Goal: Information Seeking & Learning: Check status

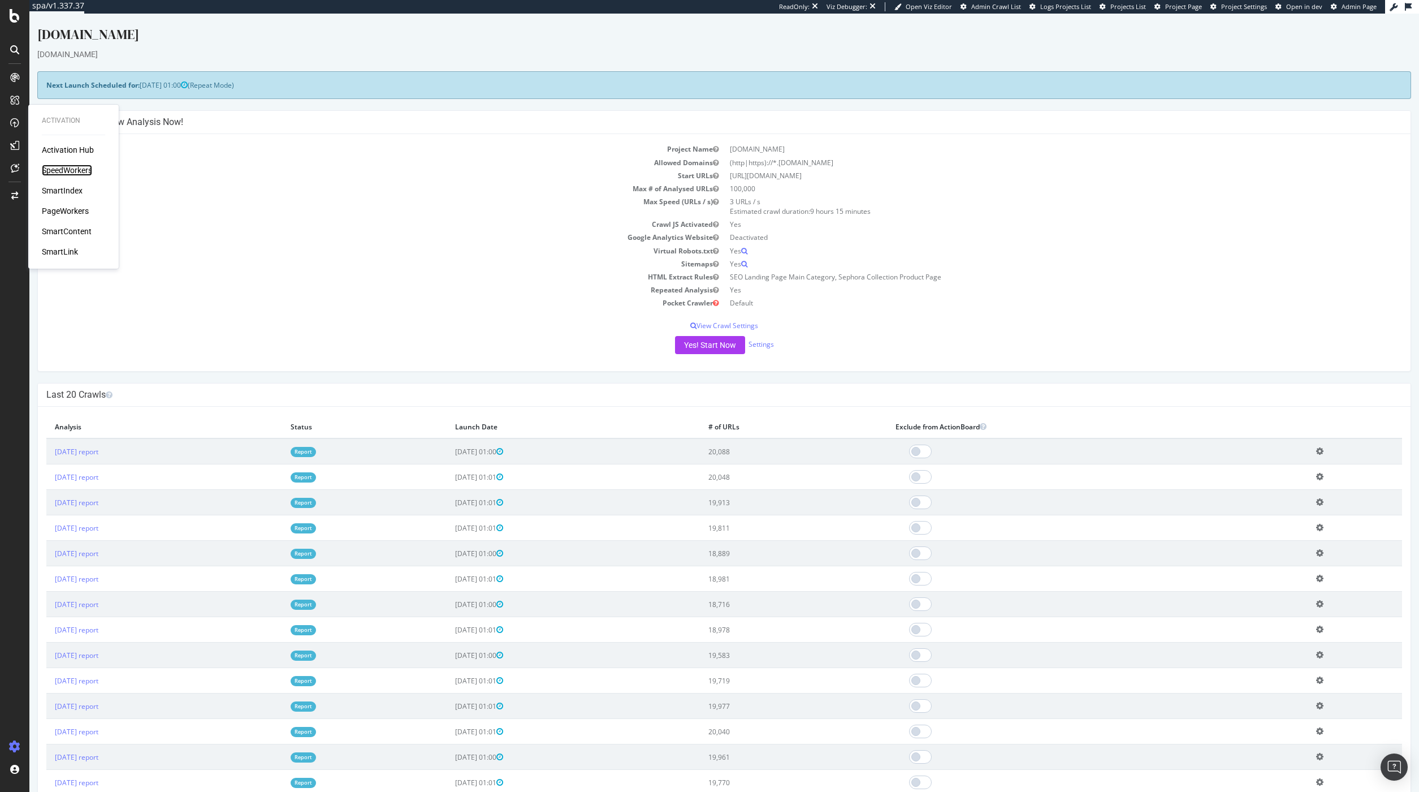
click at [60, 170] on div "SpeedWorkers" at bounding box center [67, 170] width 50 height 11
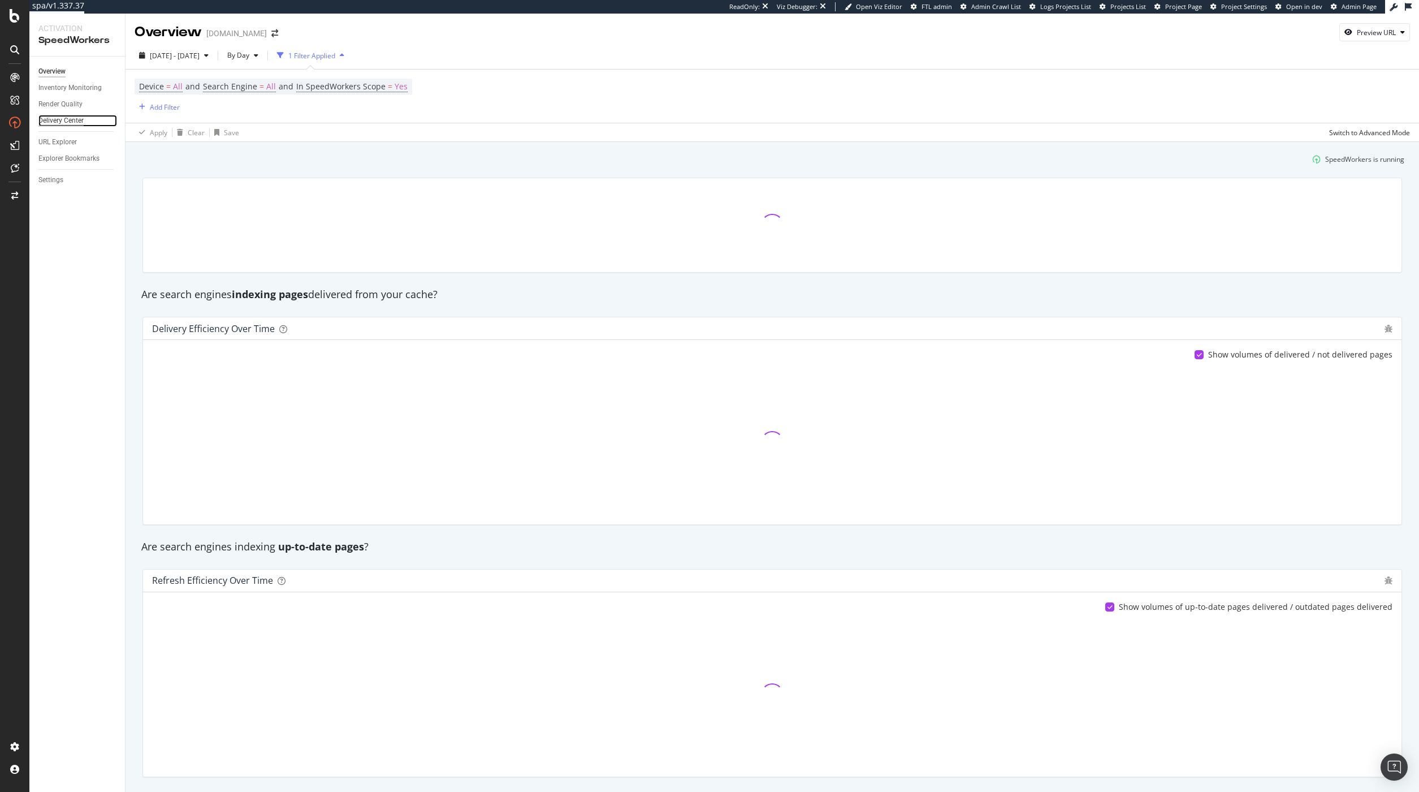
click at [68, 123] on div "Delivery Center" at bounding box center [60, 121] width 45 height 12
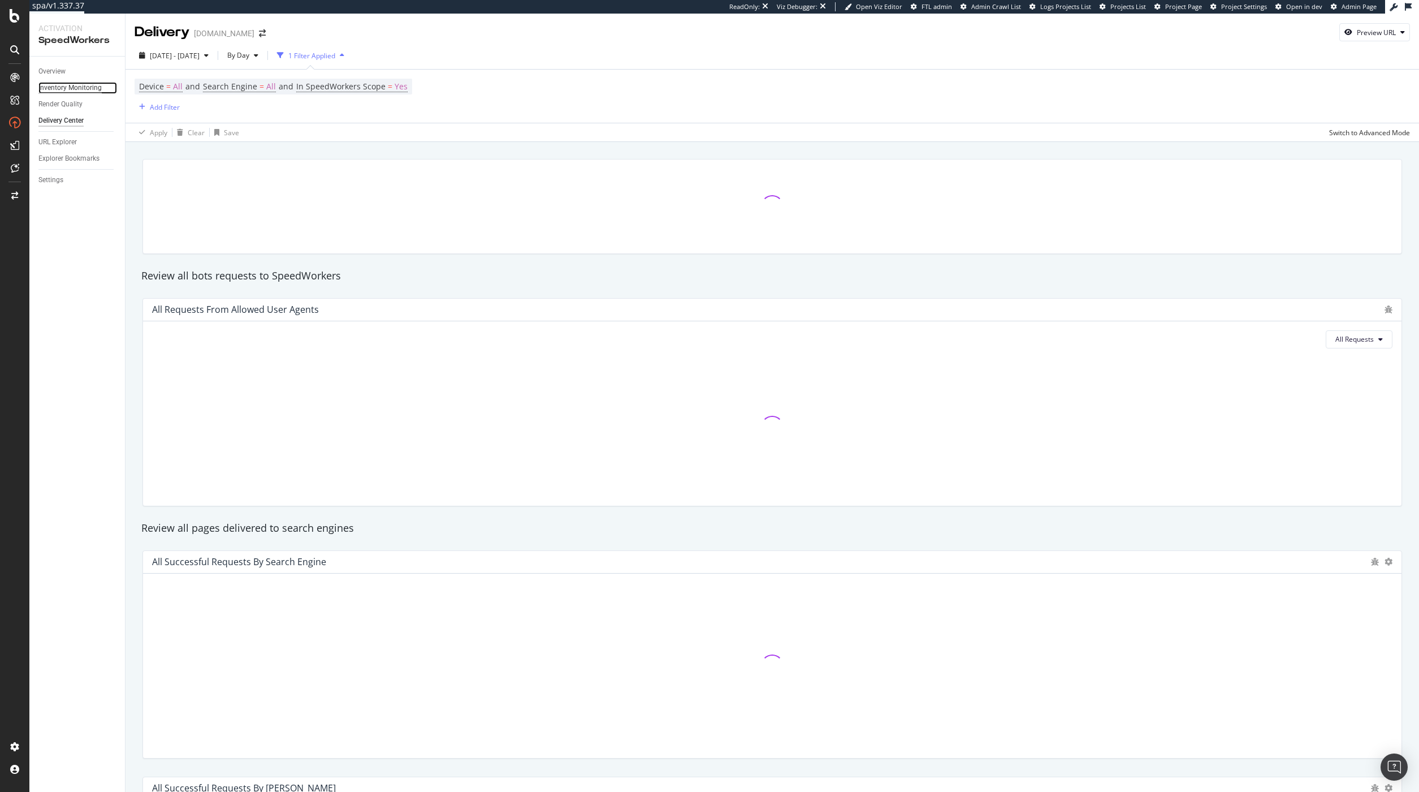
click at [66, 85] on div "Inventory Monitoring" at bounding box center [69, 88] width 63 height 12
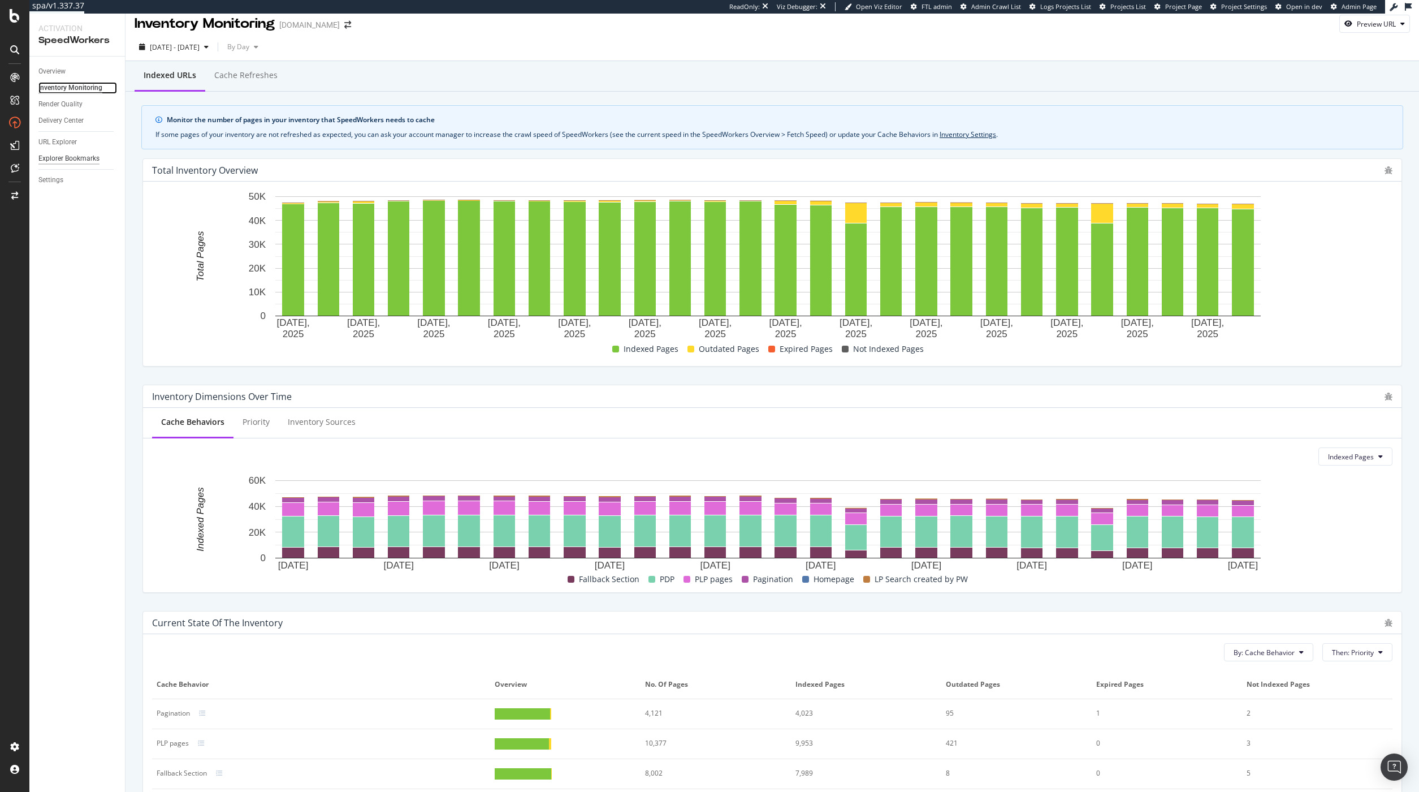
scroll to position [11, 0]
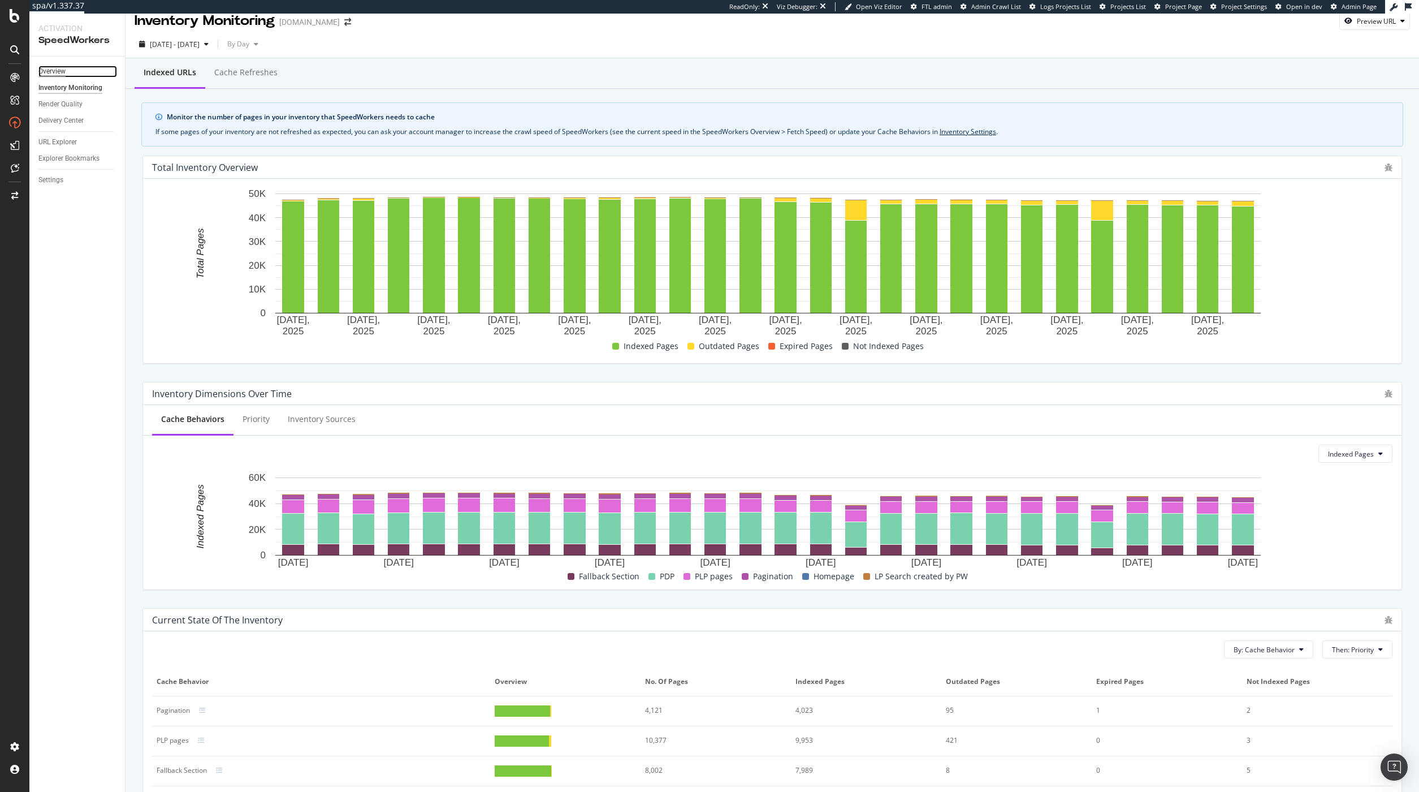
click at [56, 70] on div "Overview" at bounding box center [51, 72] width 27 height 12
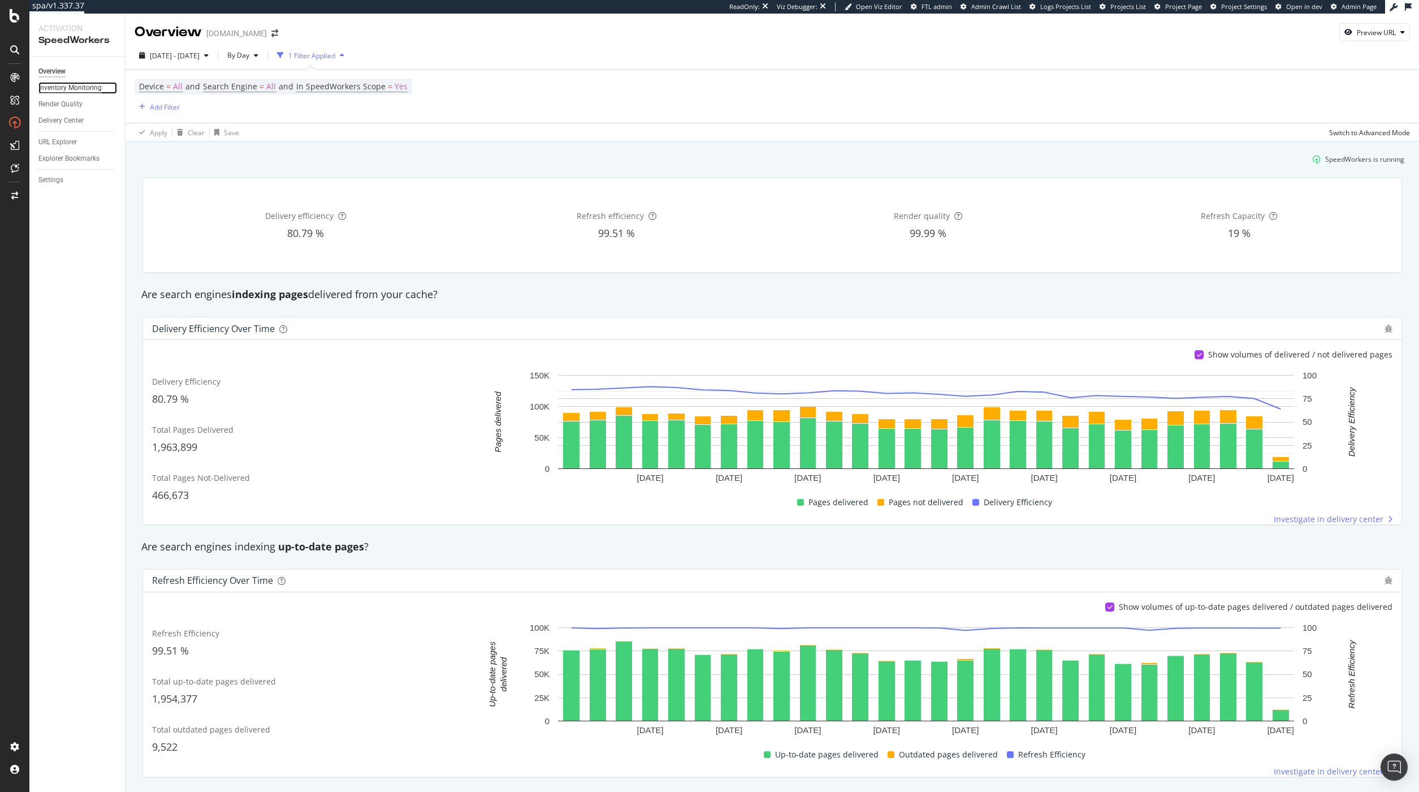
click at [74, 83] on div "Inventory Monitoring" at bounding box center [69, 88] width 63 height 12
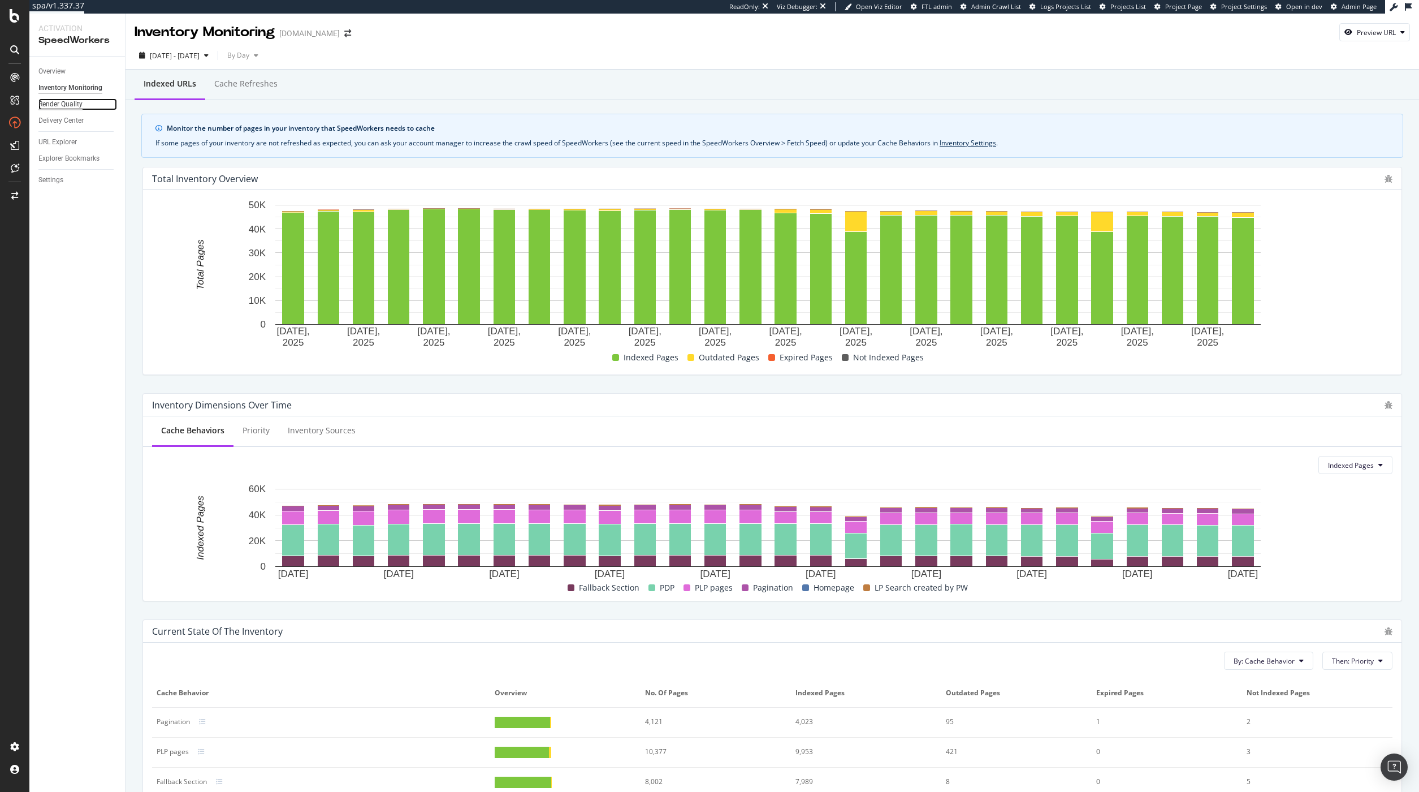
click at [47, 102] on div "Render Quality" at bounding box center [60, 104] width 44 height 12
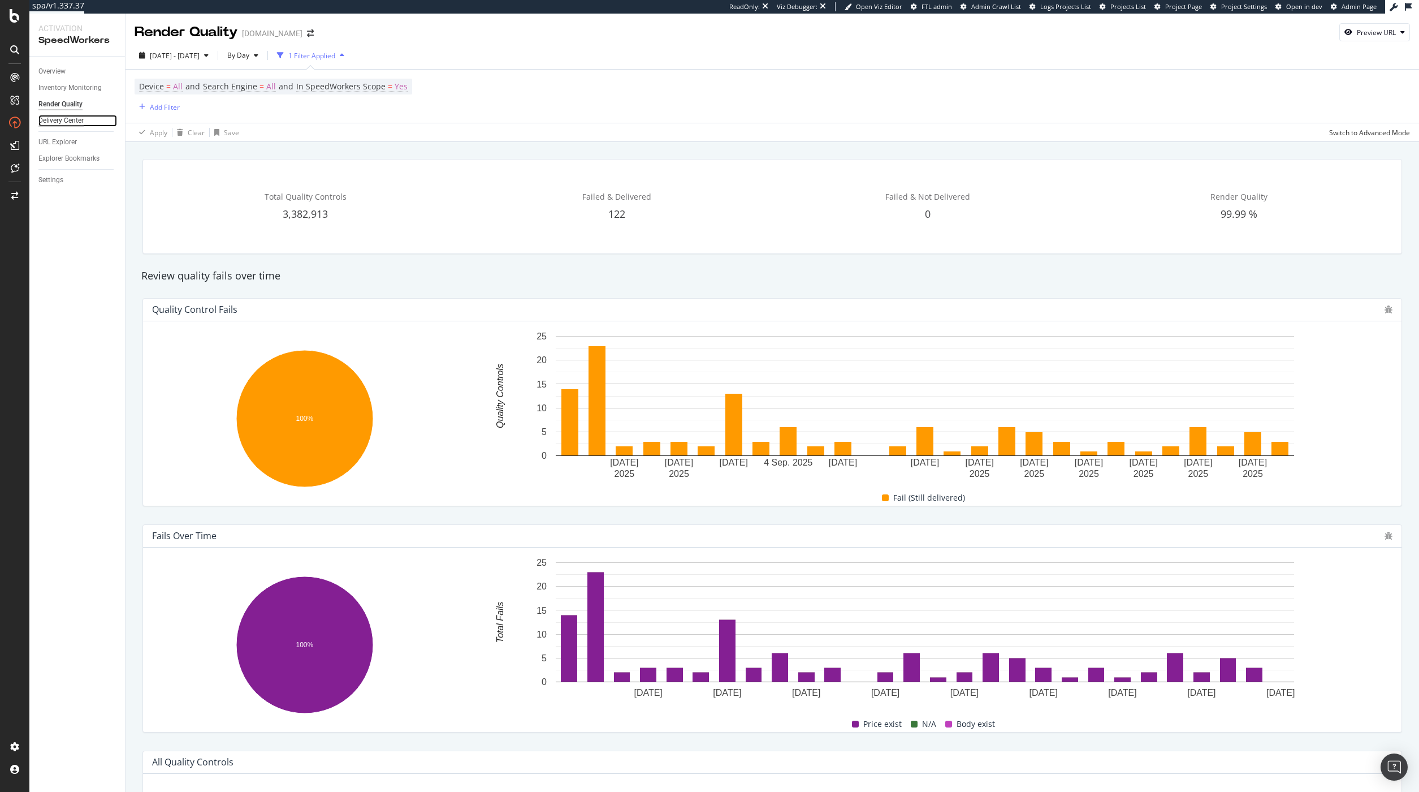
click at [71, 118] on div "Delivery Center" at bounding box center [60, 121] width 45 height 12
